Goal: Task Accomplishment & Management: Use online tool/utility

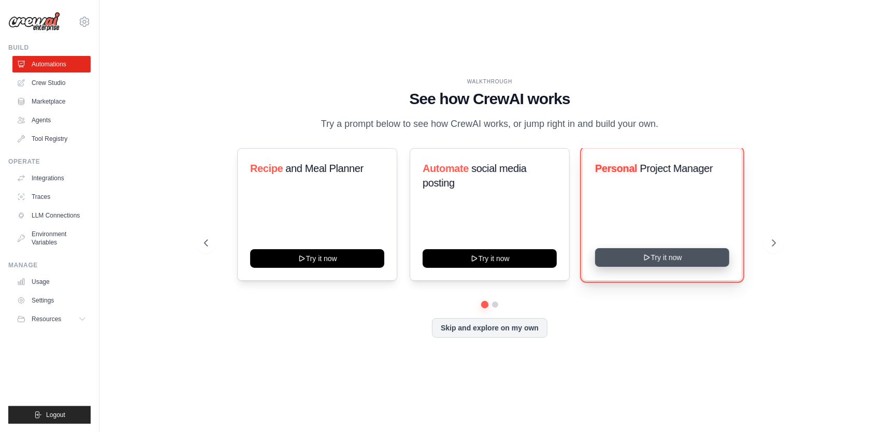
click at [649, 260] on button "Try it now" at bounding box center [662, 257] width 134 height 19
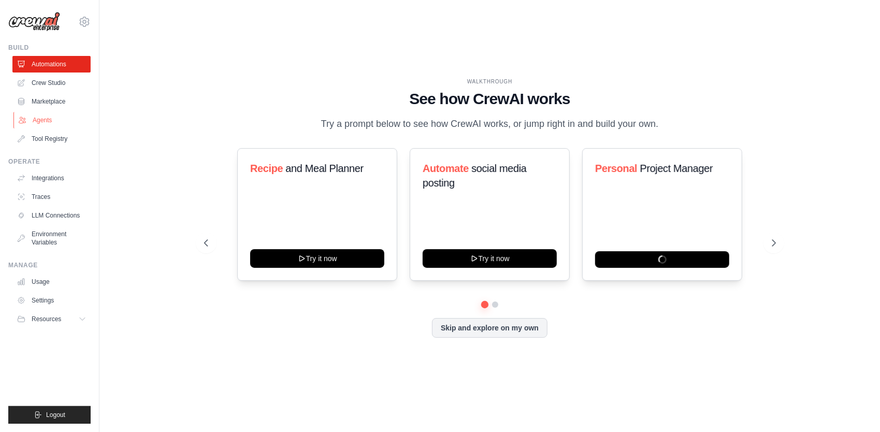
click at [40, 122] on link "Agents" at bounding box center [52, 120] width 78 height 17
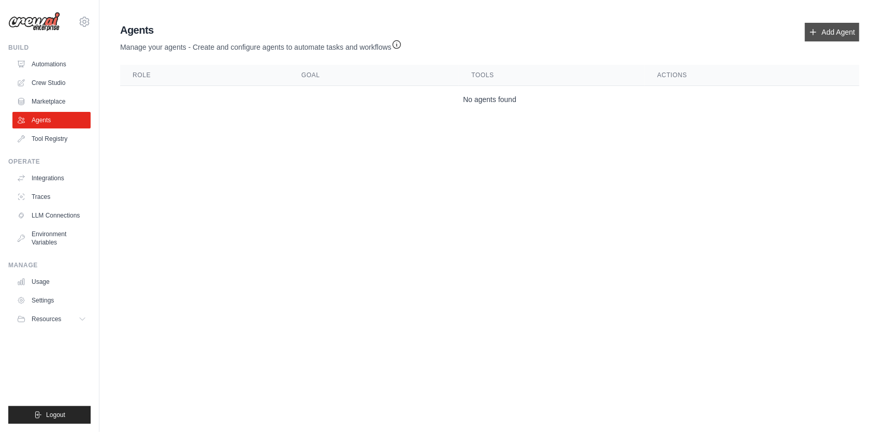
click at [823, 31] on link "Add Agent" at bounding box center [832, 32] width 54 height 19
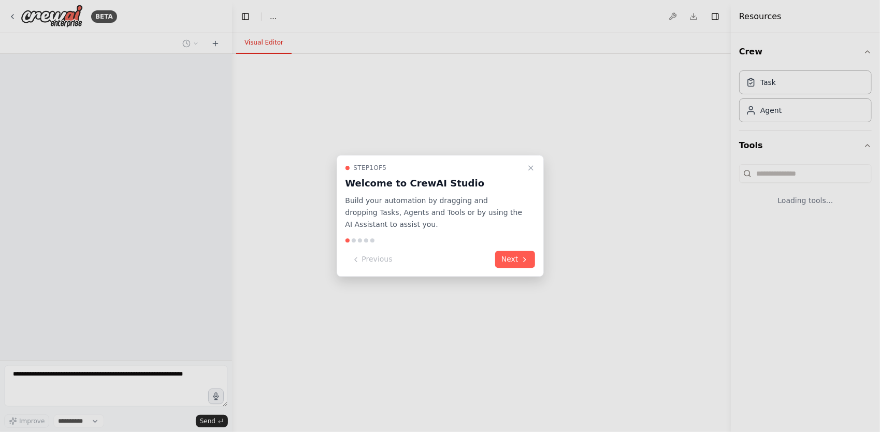
select select "****"
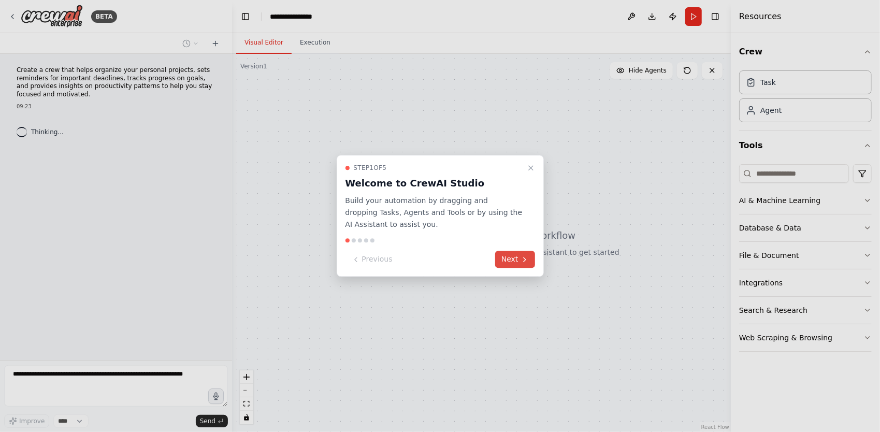
click at [524, 260] on icon at bounding box center [524, 259] width 8 height 8
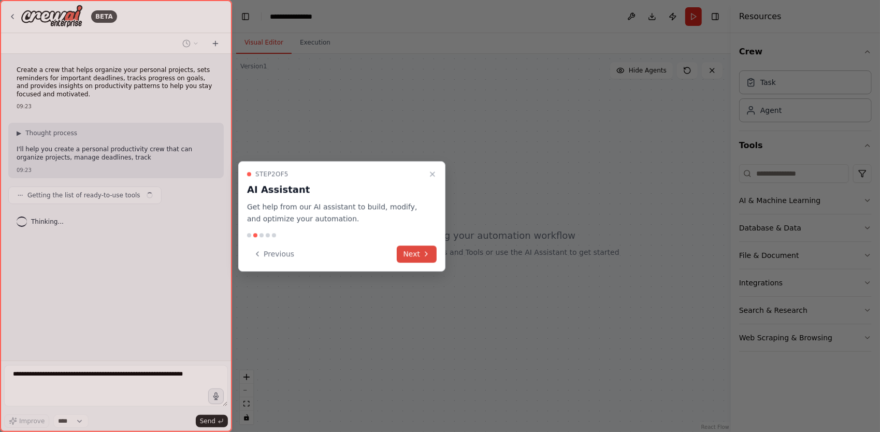
click at [403, 250] on button "Next" at bounding box center [417, 253] width 40 height 17
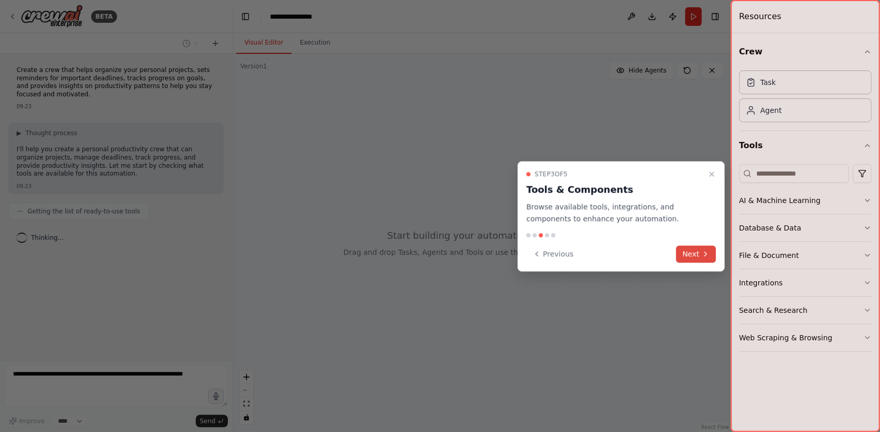
click at [707, 257] on icon at bounding box center [705, 254] width 8 height 8
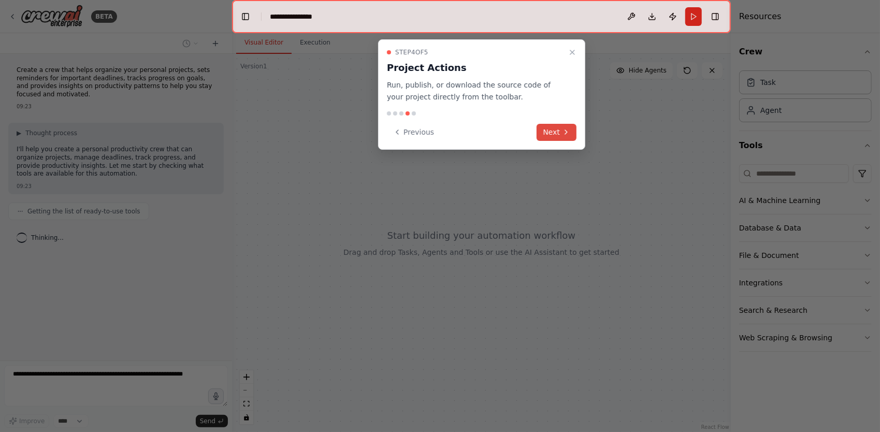
click at [563, 129] on icon at bounding box center [566, 132] width 8 height 8
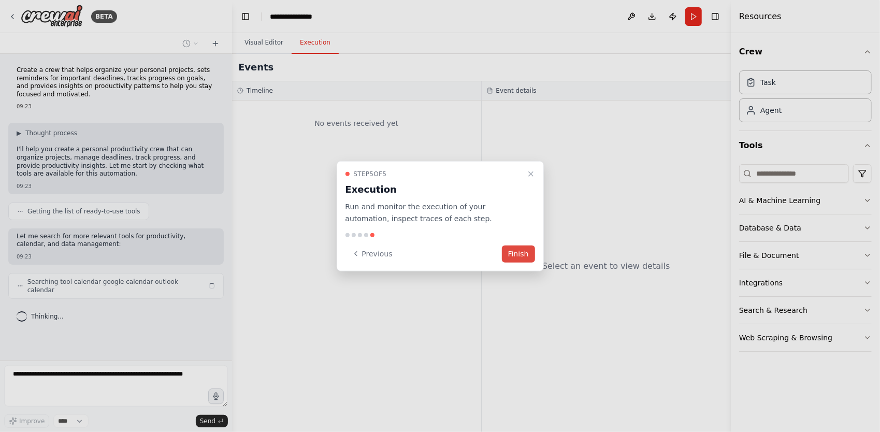
click at [519, 250] on button "Finish" at bounding box center [518, 253] width 33 height 17
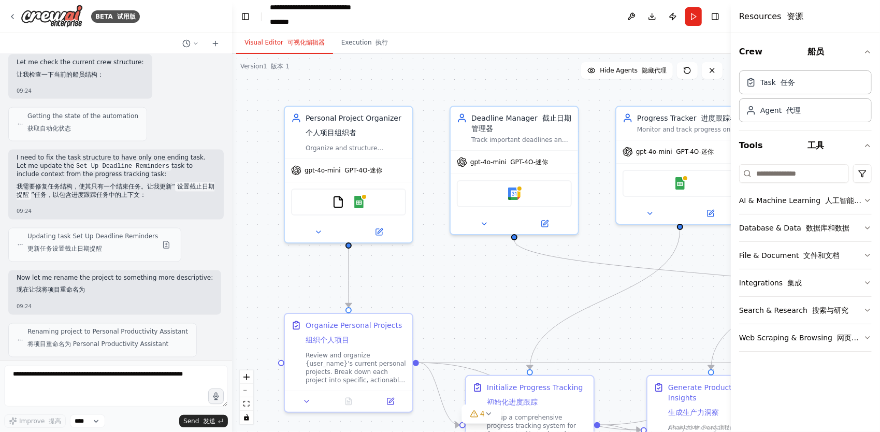
scroll to position [1269, 0]
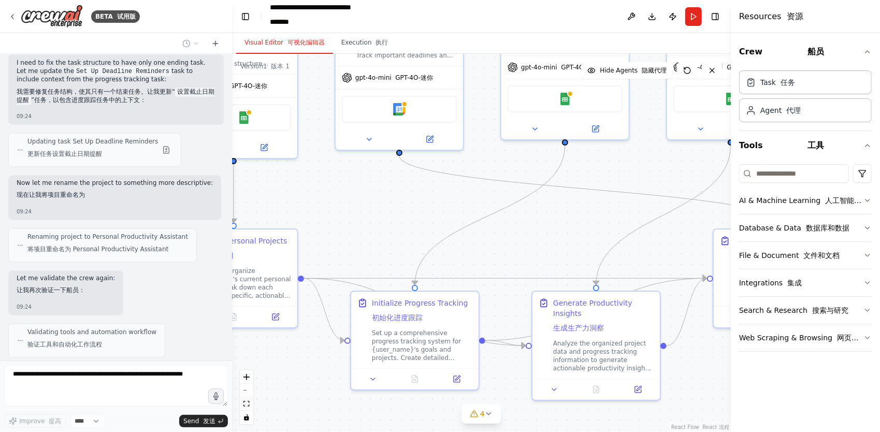
drag, startPoint x: 552, startPoint y: 316, endPoint x: 419, endPoint y: 223, distance: 162.3
click at [415, 220] on div ".deletable-edge-delete-btn { width: 20px; height: 20px; border: 0px solid #ffff…" at bounding box center [481, 243] width 499 height 378
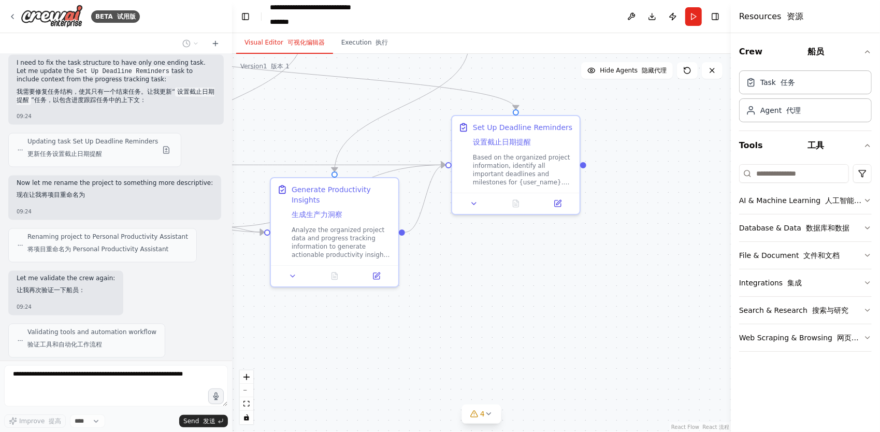
drag, startPoint x: 681, startPoint y: 385, endPoint x: 411, endPoint y: 282, distance: 289.9
click at [411, 282] on div ".deletable-edge-delete-btn { width: 20px; height: 20px; border: 0px solid #ffff…" at bounding box center [481, 243] width 499 height 378
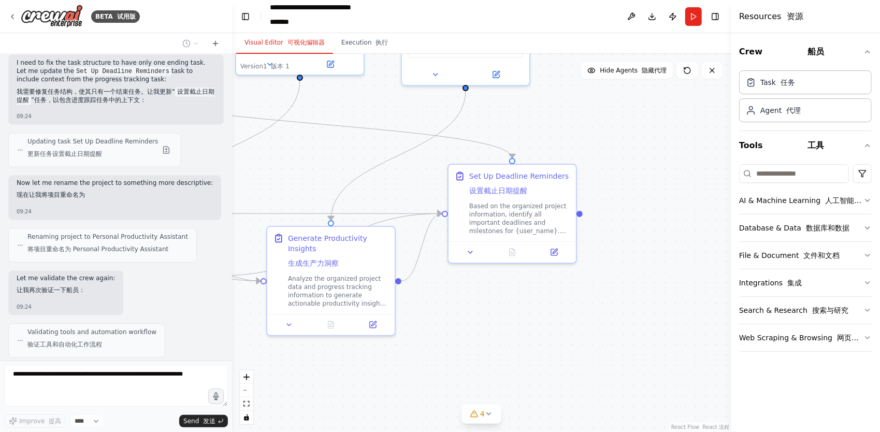
drag, startPoint x: 459, startPoint y: 255, endPoint x: 495, endPoint y: 328, distance: 81.5
click at [495, 328] on div ".deletable-edge-delete-btn { width: 20px; height: 20px; border: 0px solid #ffff…" at bounding box center [481, 243] width 499 height 378
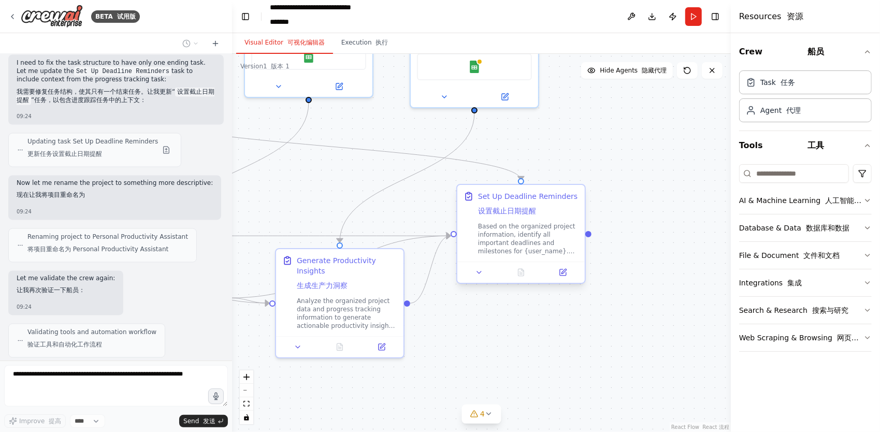
click at [518, 215] on font "设置截止日期提醒" at bounding box center [507, 211] width 58 height 10
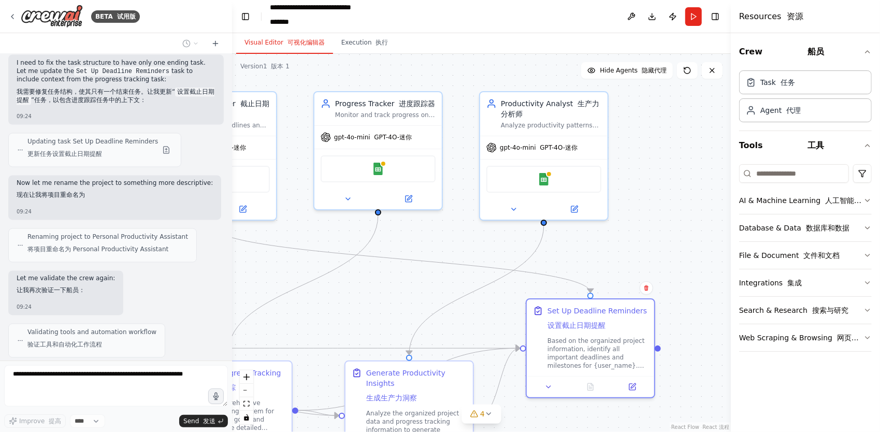
drag, startPoint x: 597, startPoint y: 144, endPoint x: 667, endPoint y: 257, distance: 132.0
click at [667, 257] on div ".deletable-edge-delete-btn { width: 20px; height: 20px; border: 0px solid #ffff…" at bounding box center [481, 243] width 499 height 378
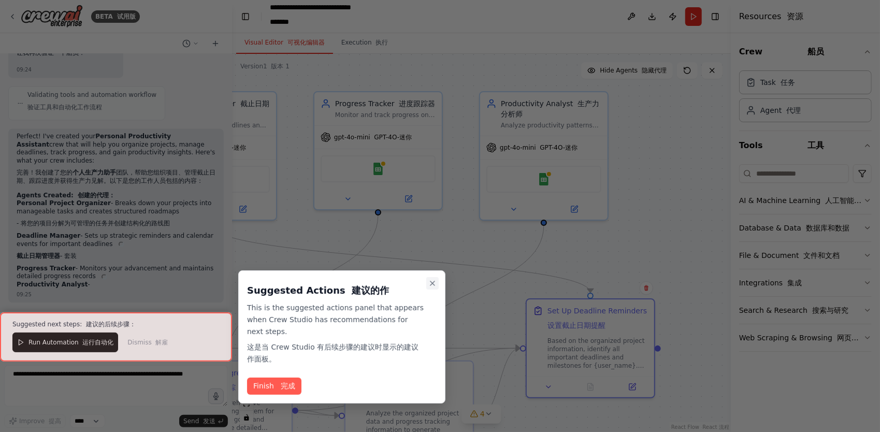
click at [433, 282] on icon "Close walkthrough" at bounding box center [432, 283] width 4 height 4
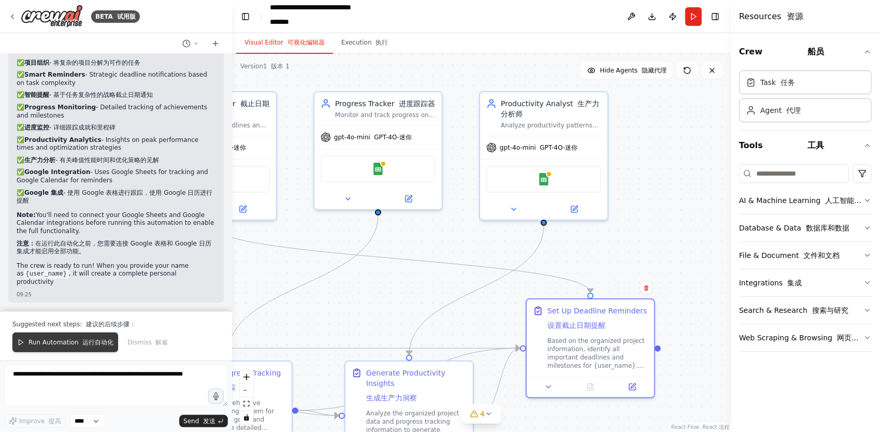
scroll to position [2001, 0]
click at [82, 342] on font "运行自动化" at bounding box center [97, 342] width 31 height 7
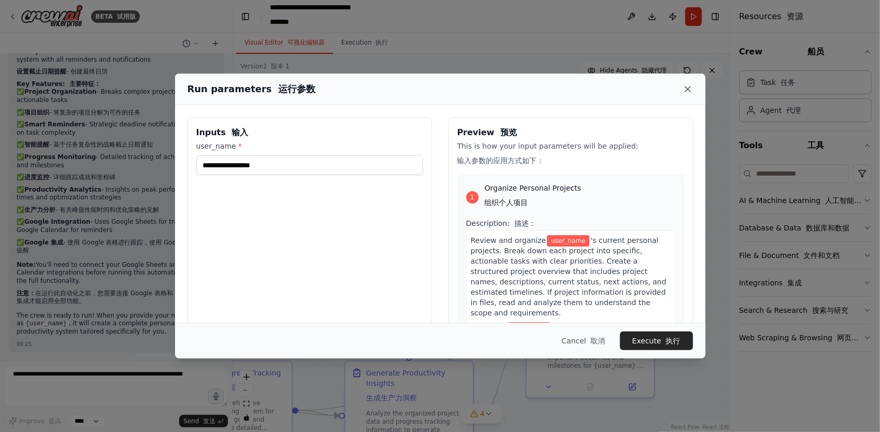
click at [682, 90] on icon at bounding box center [687, 89] width 10 height 10
